Goal: Task Accomplishment & Management: Manage account settings

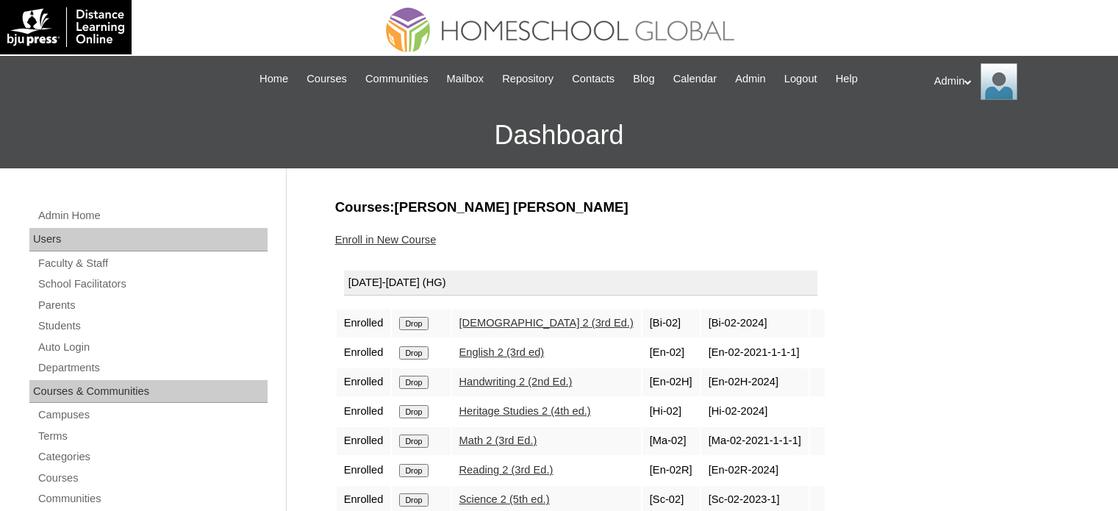
scroll to position [109, 0]
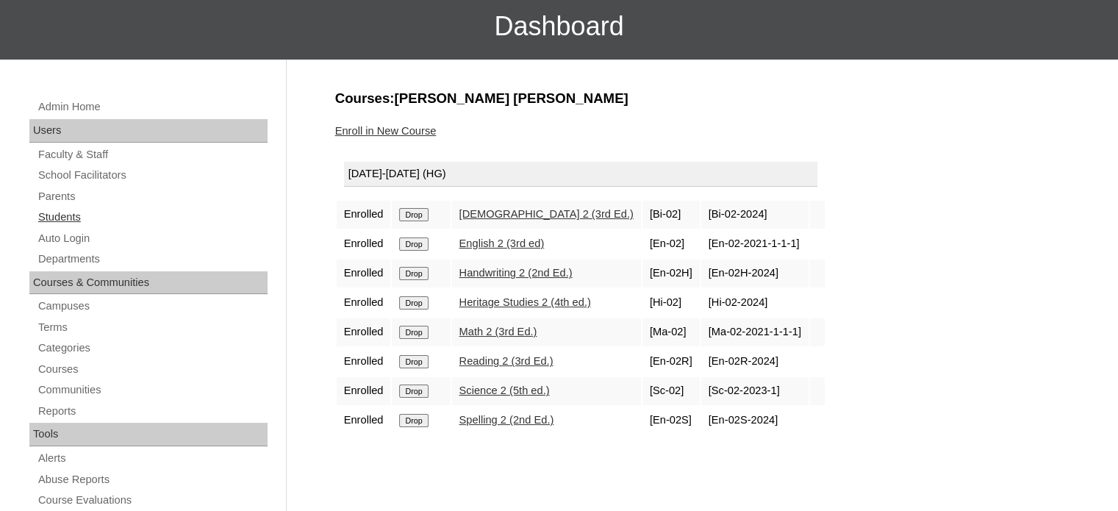
click at [59, 208] on link "Students" at bounding box center [152, 217] width 231 height 18
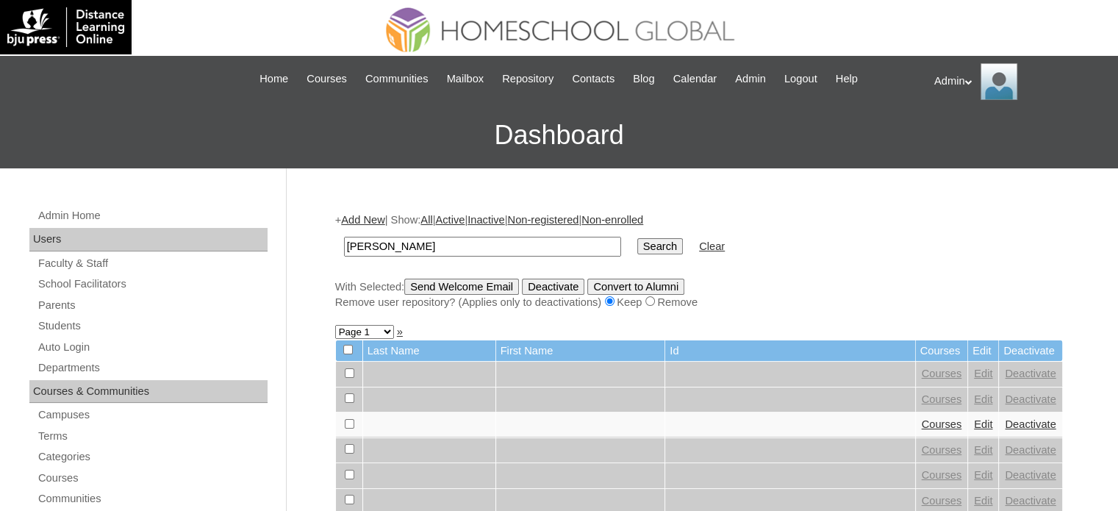
type input "Atienza"
click at [637, 252] on input "Search" at bounding box center [660, 246] width 46 height 16
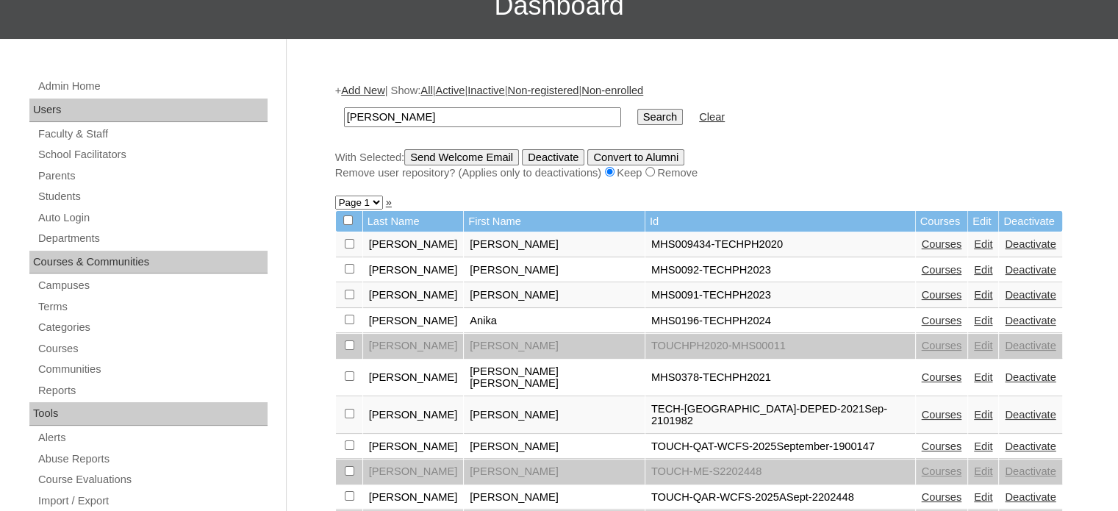
scroll to position [137, 0]
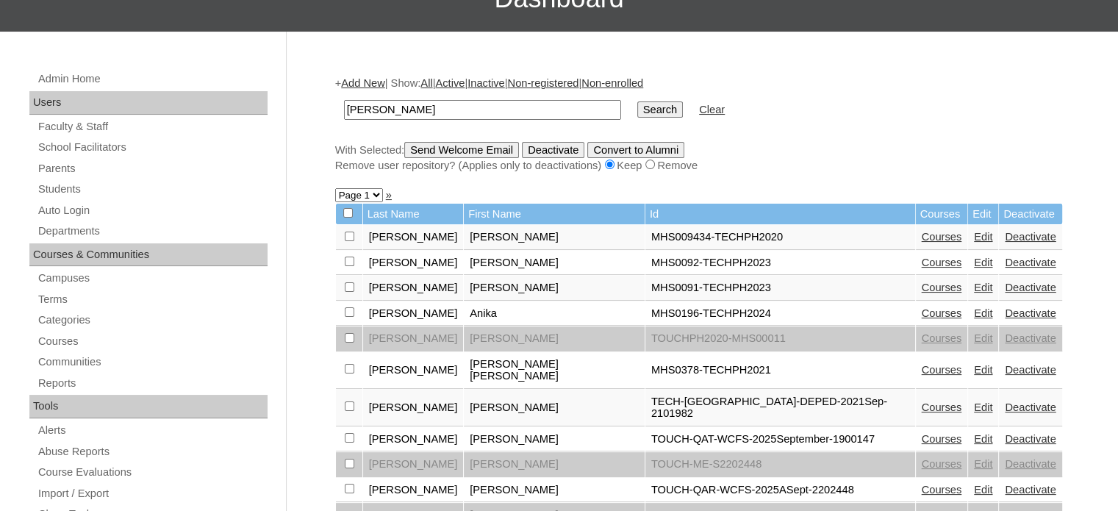
click at [922, 433] on link "Courses" at bounding box center [942, 439] width 40 height 12
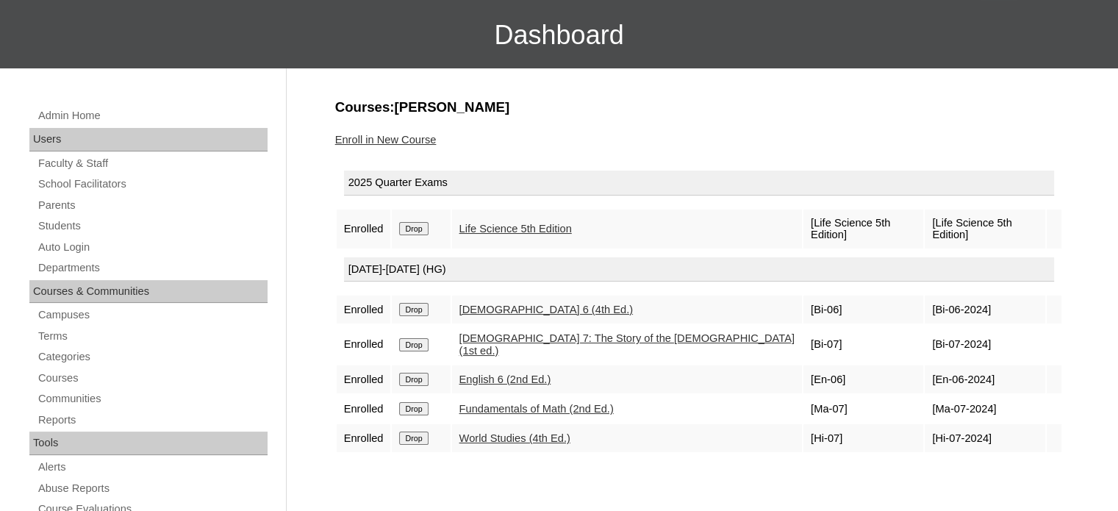
scroll to position [101, 0]
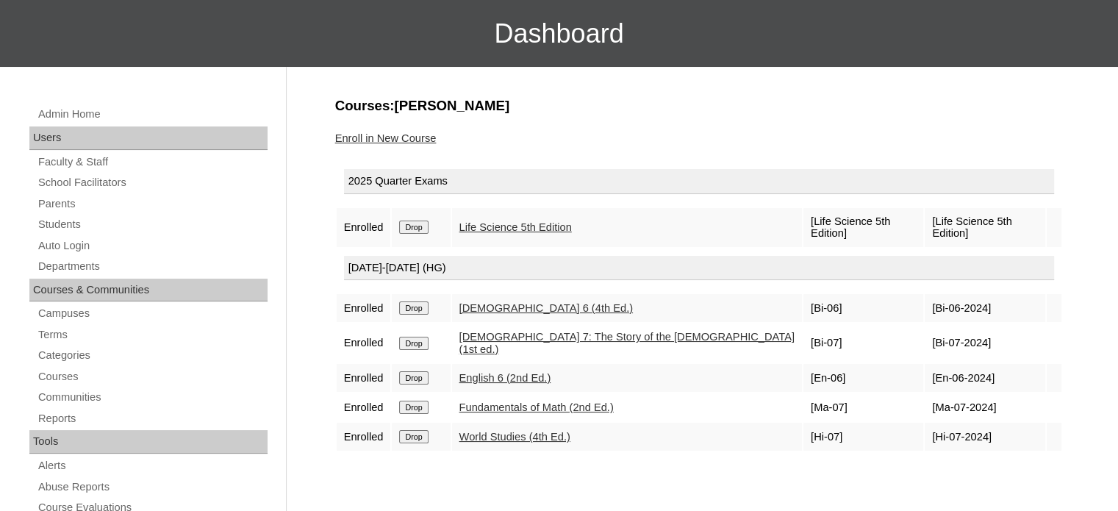
click at [421, 221] on input "Drop" at bounding box center [413, 226] width 29 height 13
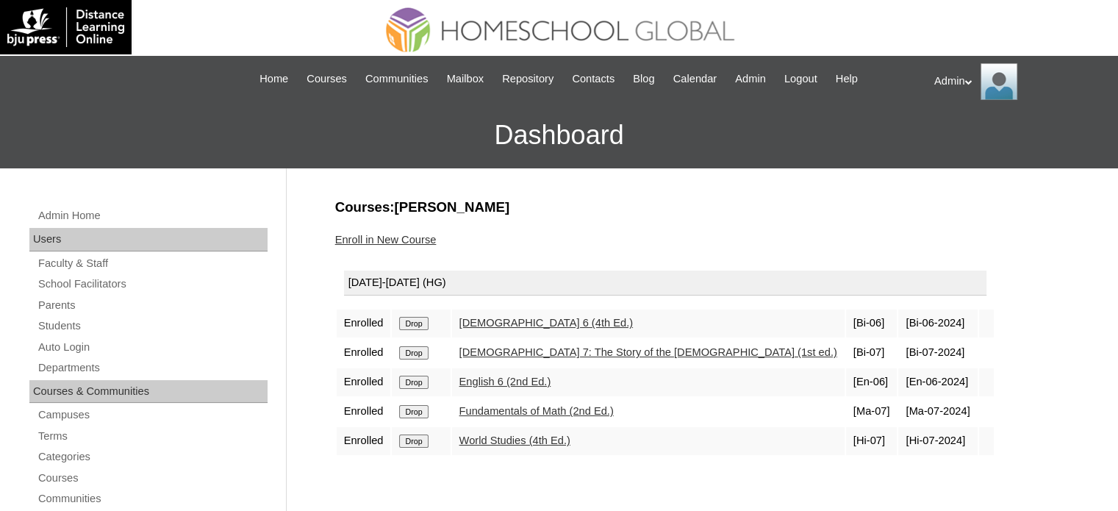
click at [421, 326] on input "Drop" at bounding box center [413, 323] width 29 height 13
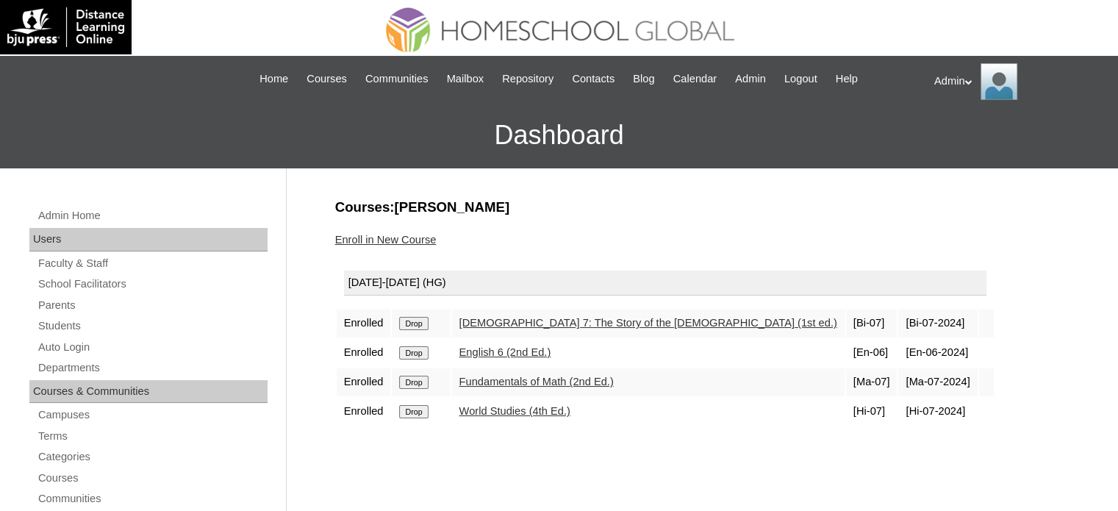
click at [420, 350] on input "Drop" at bounding box center [413, 352] width 29 height 13
click at [400, 234] on link "Enroll in New Course" at bounding box center [385, 240] width 101 height 12
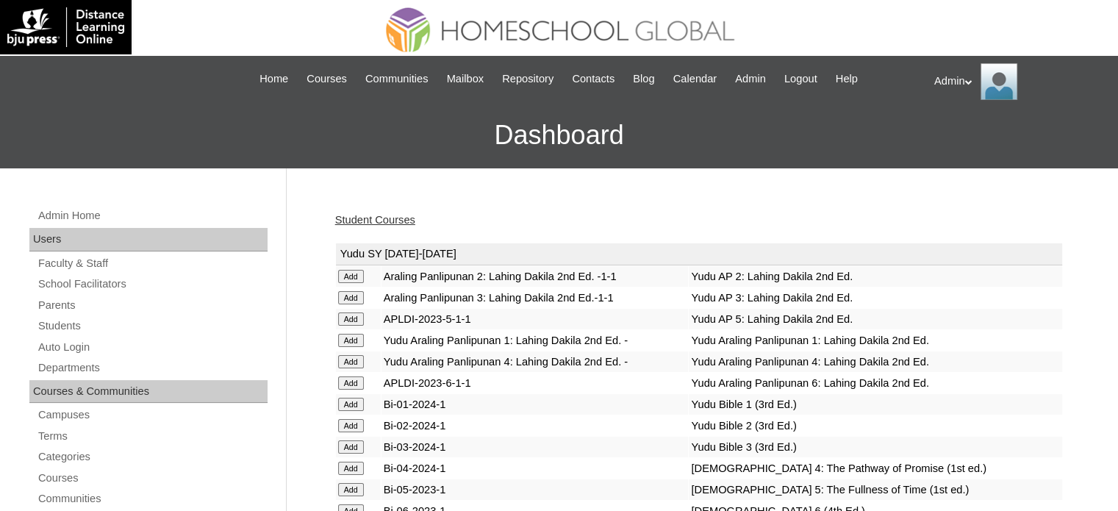
scroll to position [886, 0]
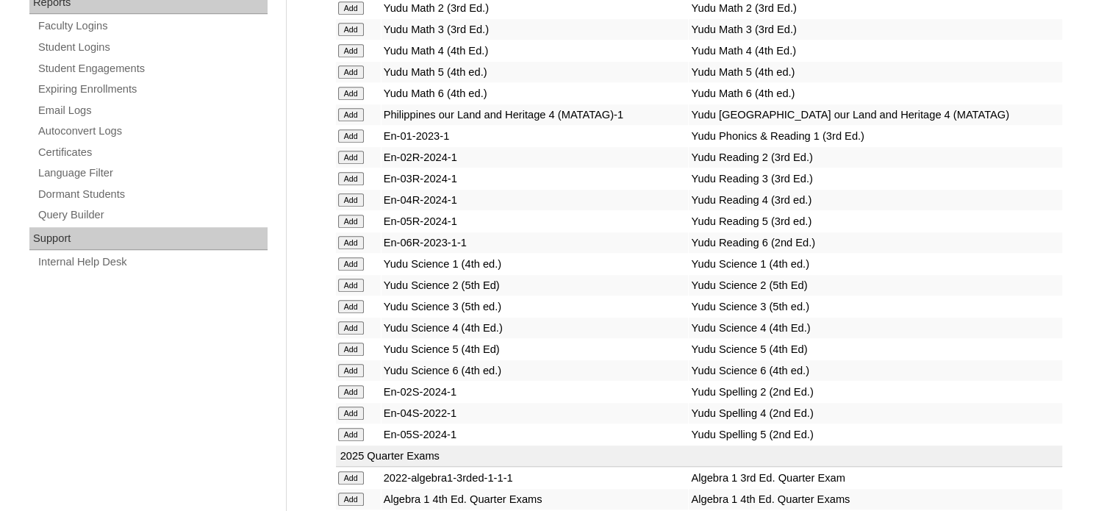
click at [789, 296] on td "Yudu Science 3 (5th ed.)" at bounding box center [875, 306] width 373 height 21
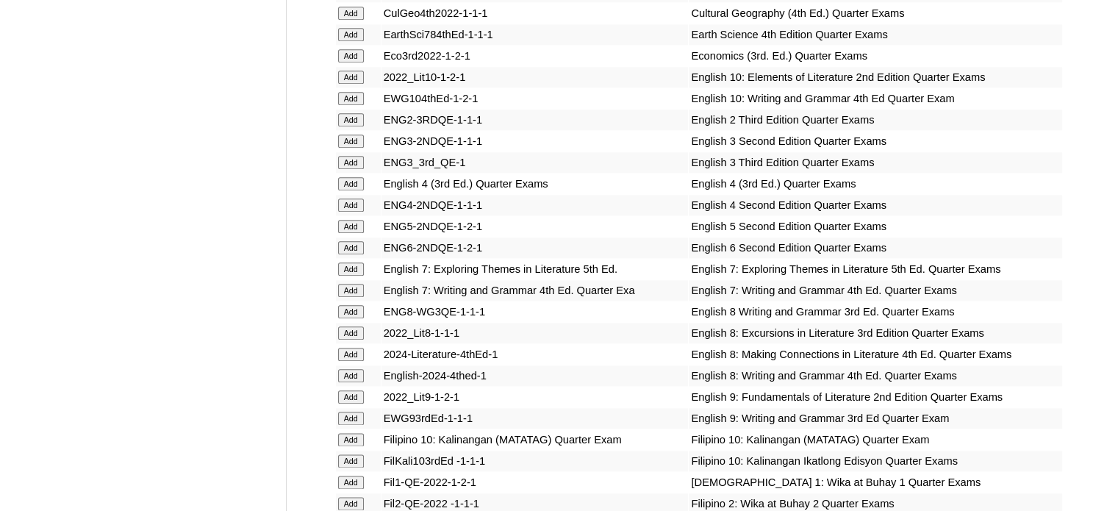
scroll to position [4426, 0]
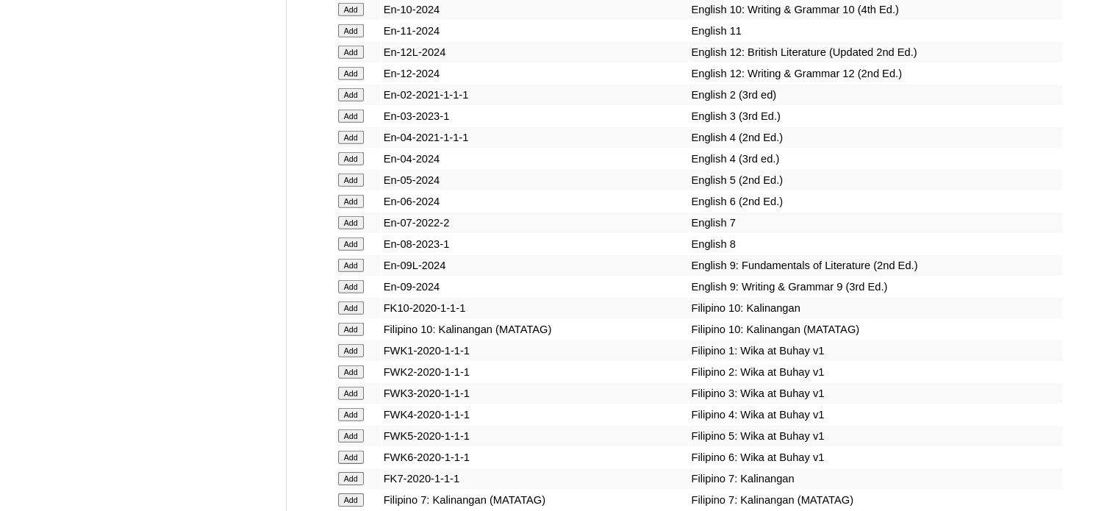
click at [350, 229] on input "Add" at bounding box center [351, 222] width 26 height 13
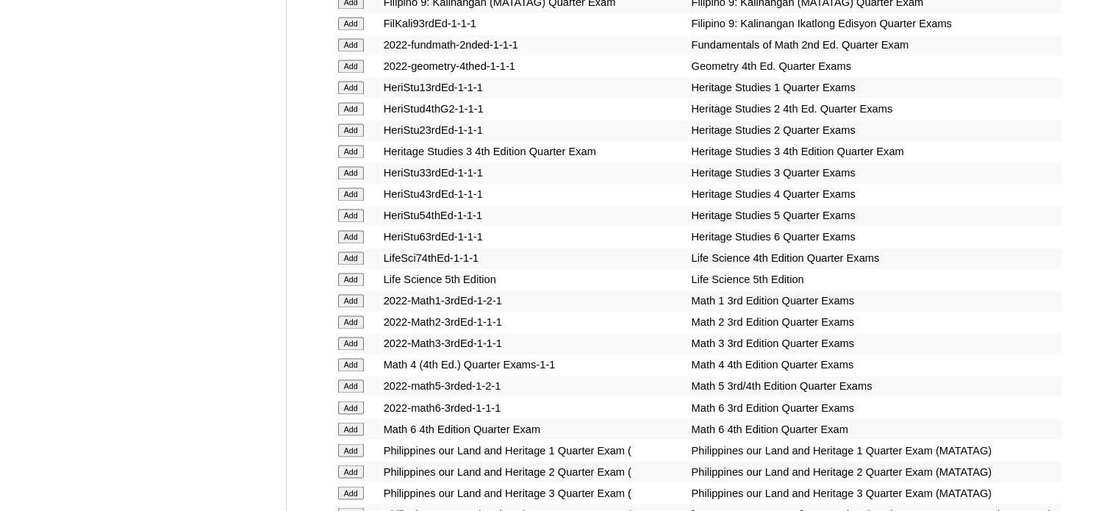
scroll to position [5294, 0]
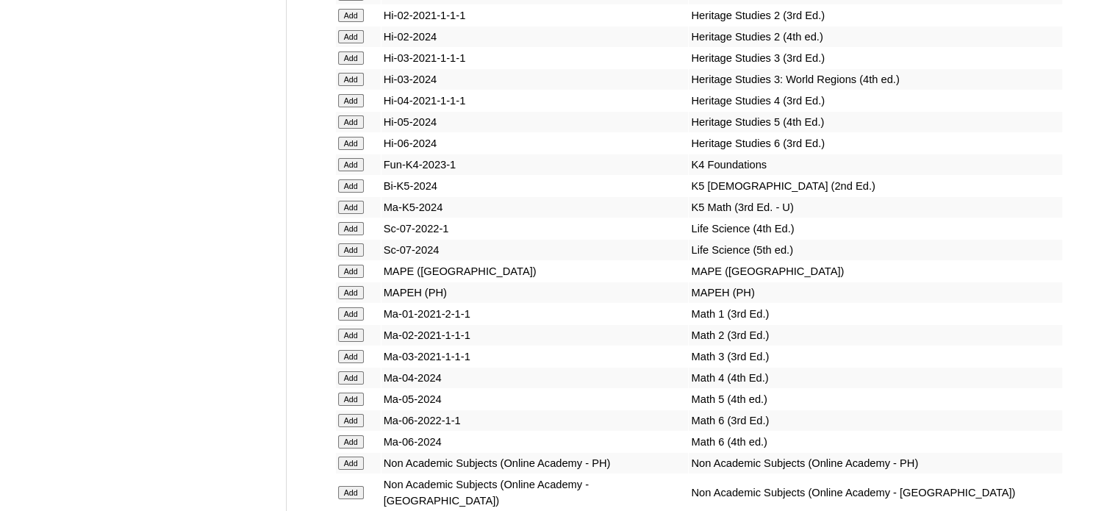
click at [351, 257] on input "Add" at bounding box center [351, 249] width 26 height 13
